Goal: Navigation & Orientation: Find specific page/section

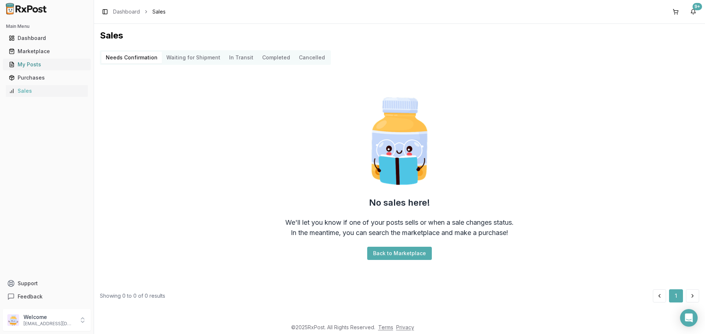
click at [42, 66] on div "My Posts" at bounding box center [47, 64] width 76 height 7
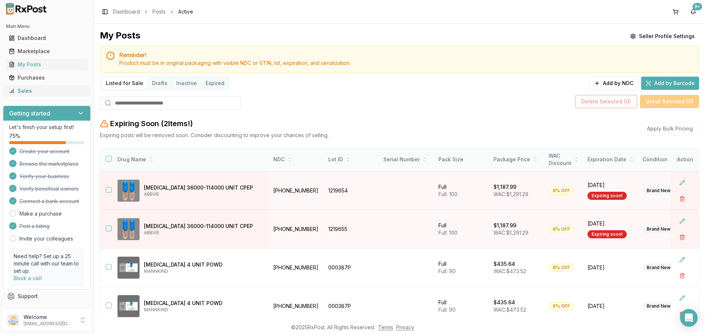
click at [30, 90] on div "Sales" at bounding box center [47, 90] width 76 height 7
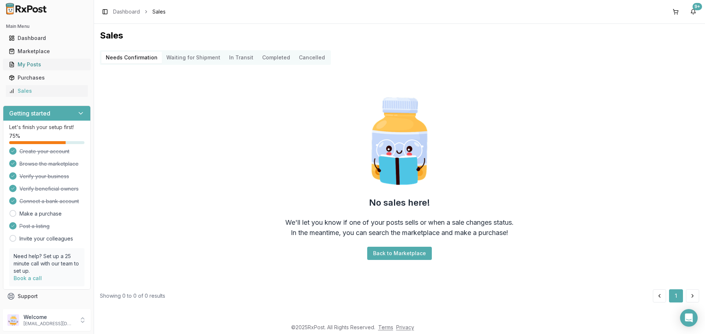
click at [40, 66] on div "My Posts" at bounding box center [47, 64] width 76 height 7
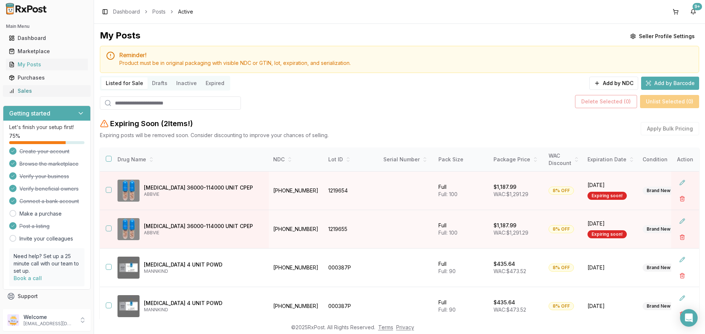
click at [43, 90] on div "Sales" at bounding box center [47, 90] width 76 height 7
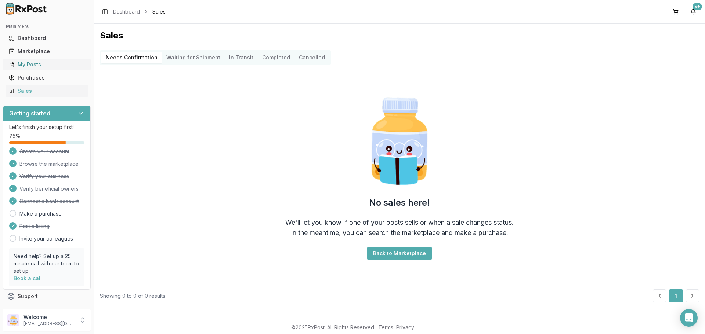
click at [37, 65] on div "My Posts" at bounding box center [47, 64] width 76 height 7
